Goal: Check status: Check status

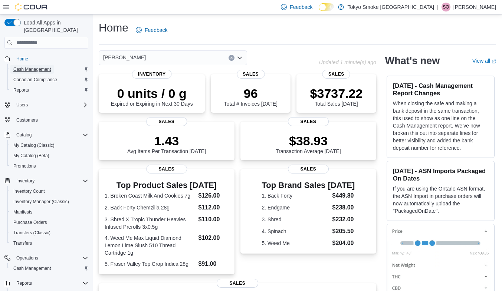
click at [47, 66] on span "Cash Management" at bounding box center [31, 69] width 37 height 6
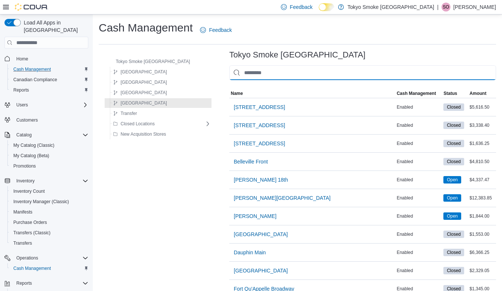
click at [239, 78] on input "This is a search bar. As you type, the results lower in the page will automatic…" at bounding box center [362, 72] width 267 height 15
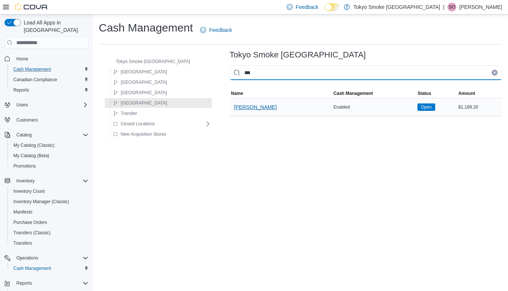
type input "***"
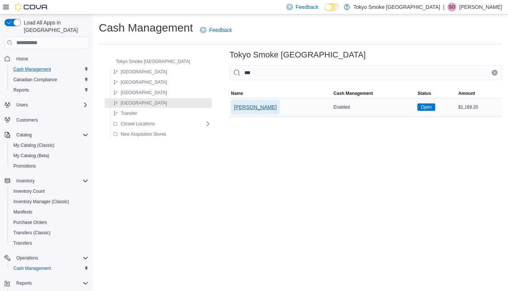
click at [242, 106] on span "[PERSON_NAME]" at bounding box center [255, 107] width 43 height 7
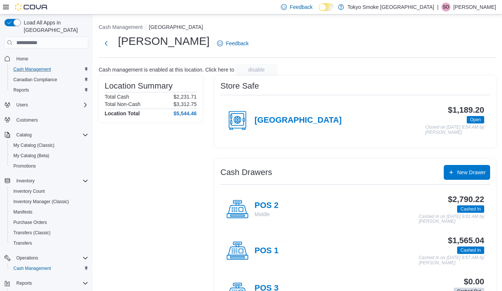
click at [284, 250] on div "$1,565.04 Cashed In Cashed In on [DATE] 8:57 AM by [PERSON_NAME]" at bounding box center [382, 250] width 206 height 29
click at [263, 246] on h4 "POS 1" at bounding box center [267, 251] width 24 height 10
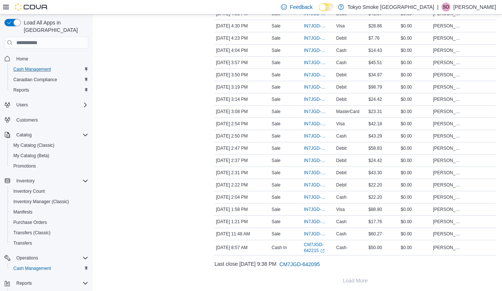
scroll to position [374, 0]
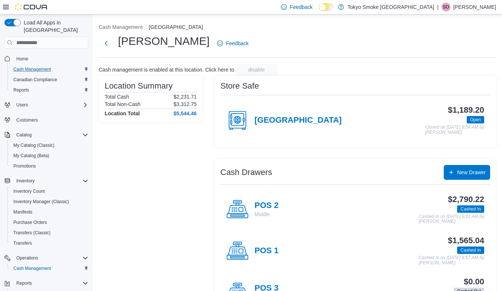
scroll to position [34, 0]
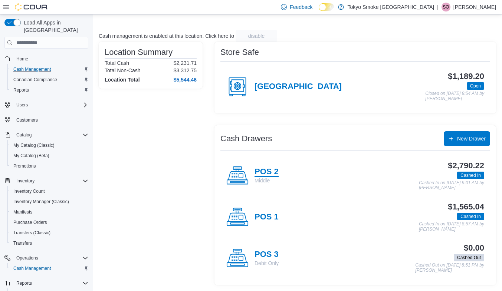
click at [268, 172] on h4 "POS 2" at bounding box center [267, 172] width 24 height 10
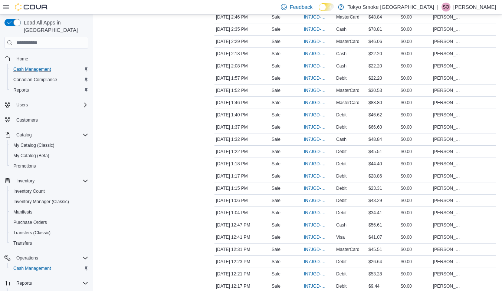
scroll to position [692, 0]
